Goal: Use online tool/utility: Utilize a website feature to perform a specific function

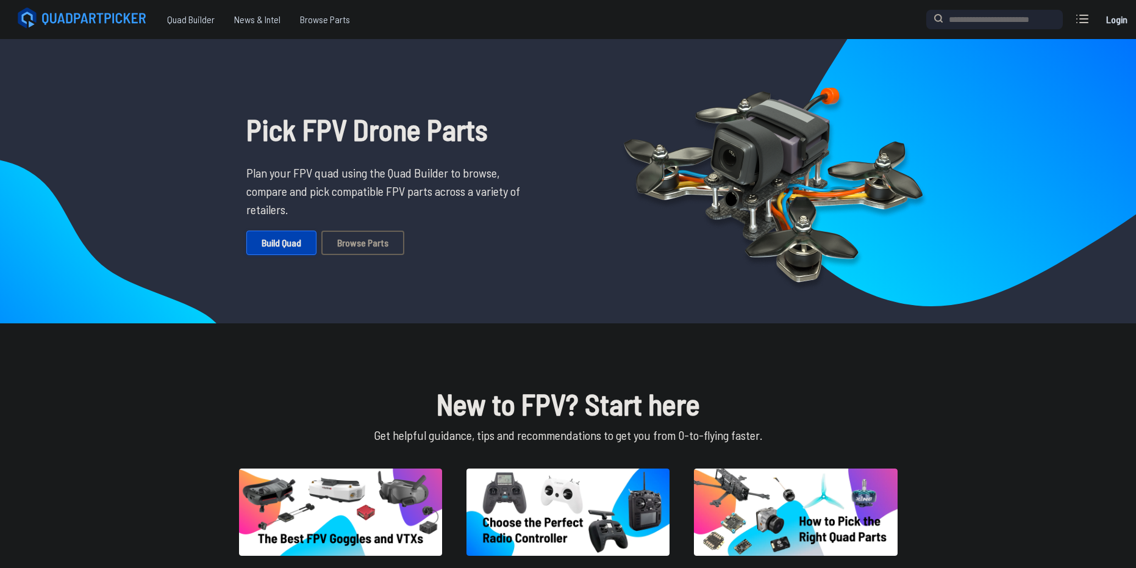
click at [279, 240] on link "Build Quad" at bounding box center [281, 243] width 70 height 24
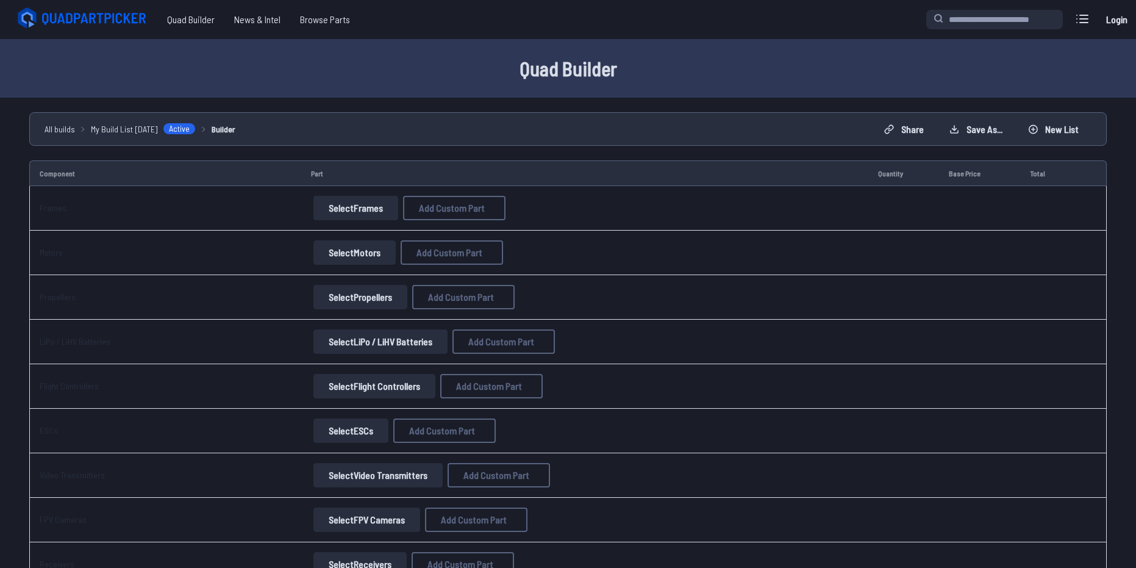
click at [337, 256] on button "Select Motors" at bounding box center [355, 252] width 82 height 24
click at [330, 256] on button "Select Motors" at bounding box center [355, 252] width 82 height 24
click at [348, 206] on button "Select Frames" at bounding box center [356, 208] width 85 height 24
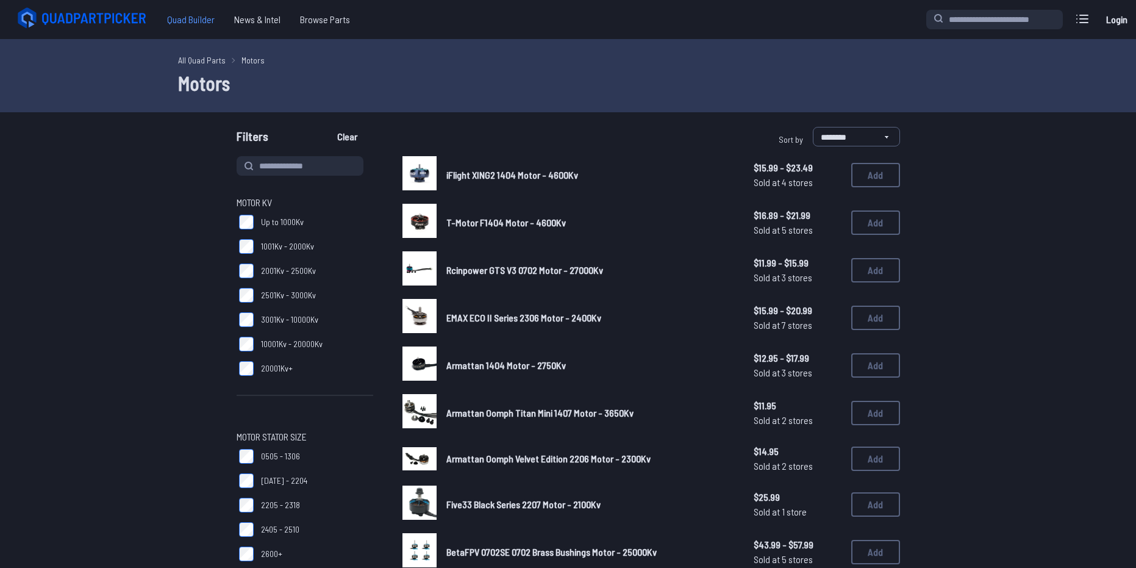
click at [195, 24] on span "Quad Builder" at bounding box center [190, 19] width 67 height 24
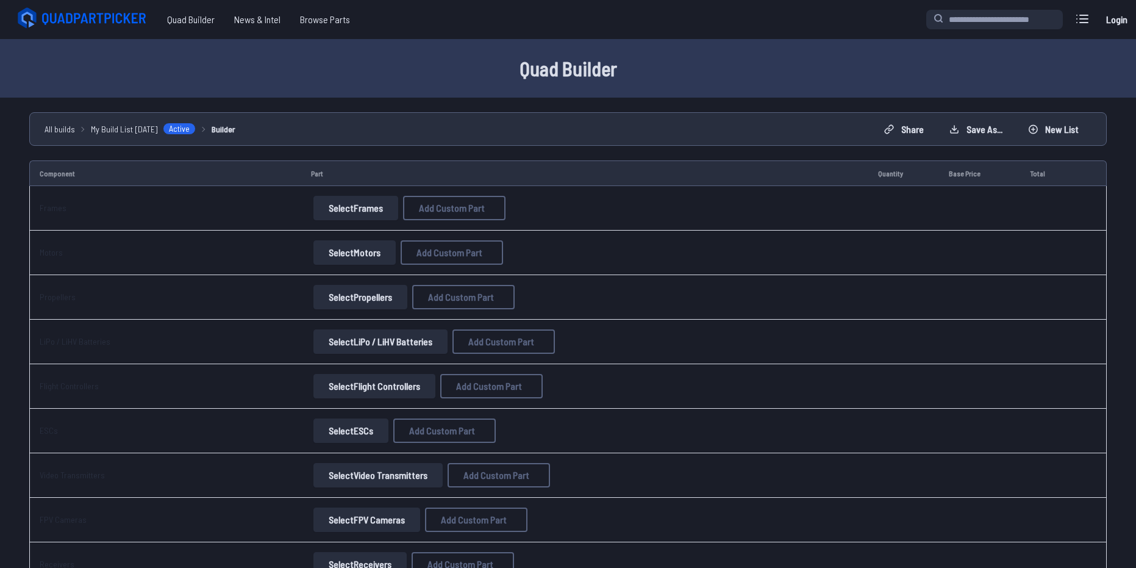
click at [335, 208] on button "Select Frames" at bounding box center [356, 208] width 85 height 24
